Goal: Information Seeking & Learning: Learn about a topic

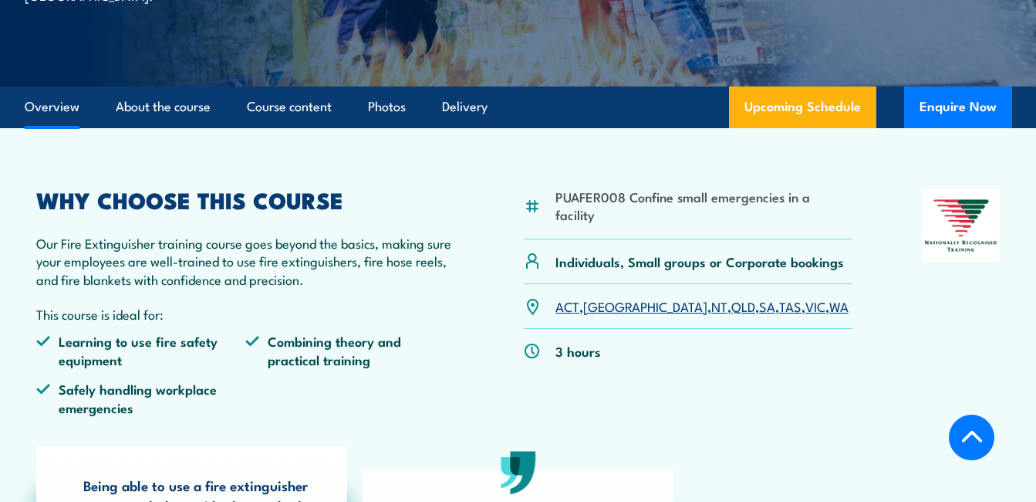
click at [806, 296] on link "VIC" at bounding box center [816, 305] width 20 height 19
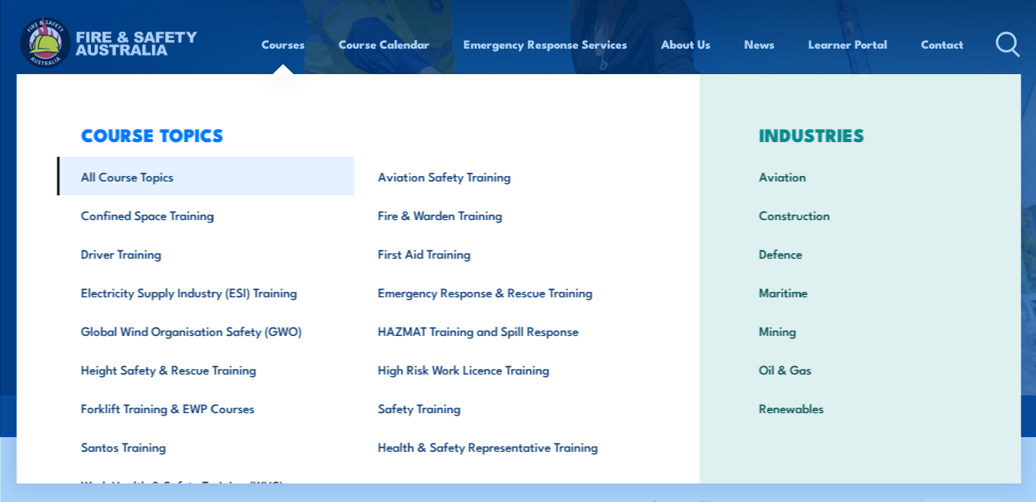
click at [158, 173] on link "All Course Topics" at bounding box center [204, 176] width 297 height 39
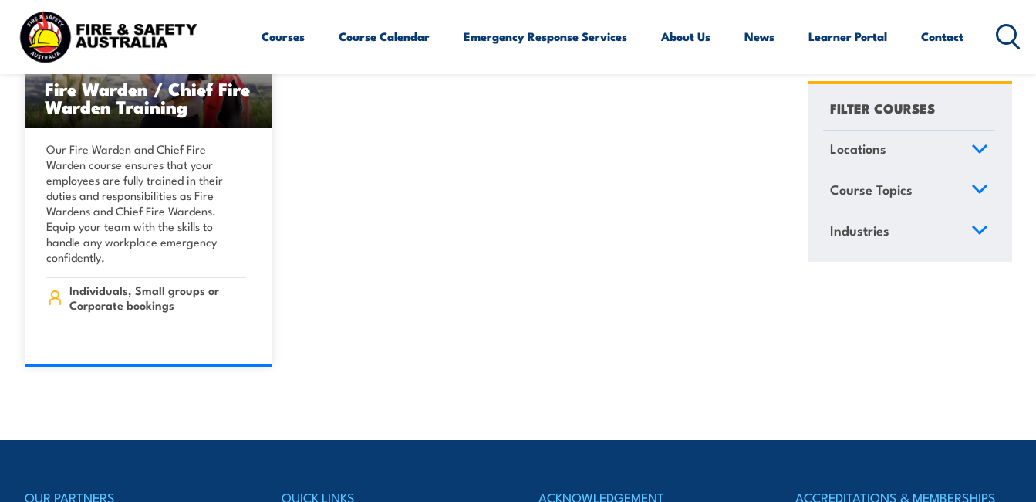
scroll to position [18174, 0]
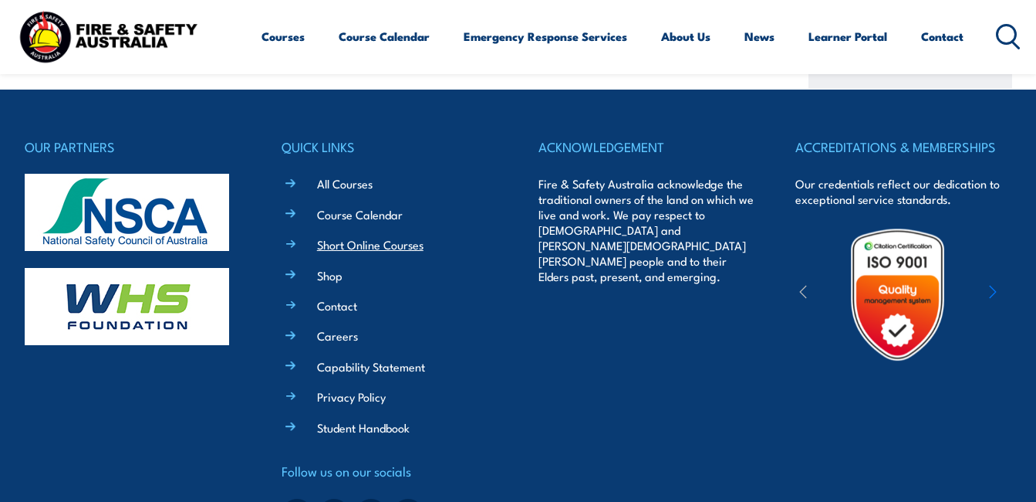
click at [336, 236] on link "Short Online Courses" at bounding box center [370, 244] width 106 height 16
